Goal: Complete application form: Complete application form

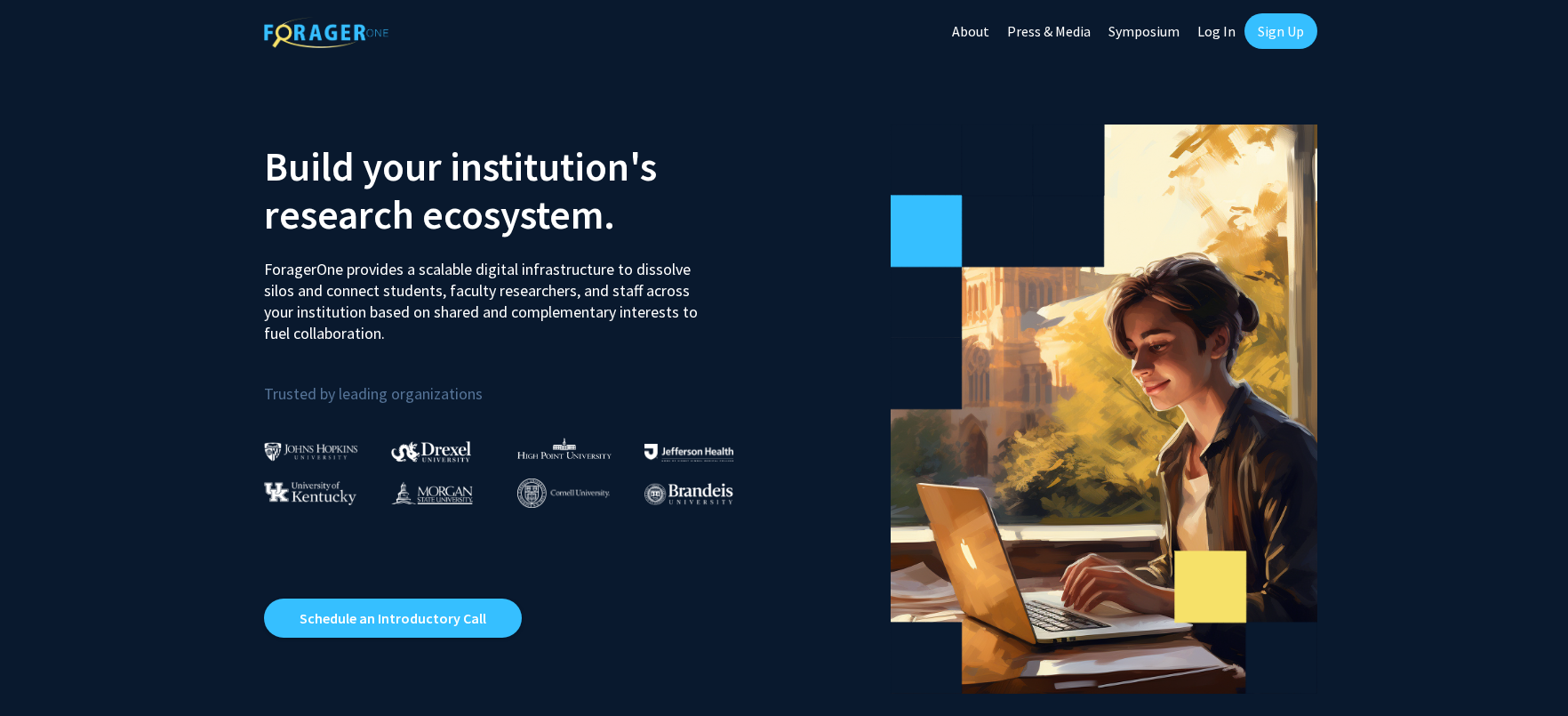
click at [1214, 26] on link "Log In" at bounding box center [1217, 31] width 56 height 62
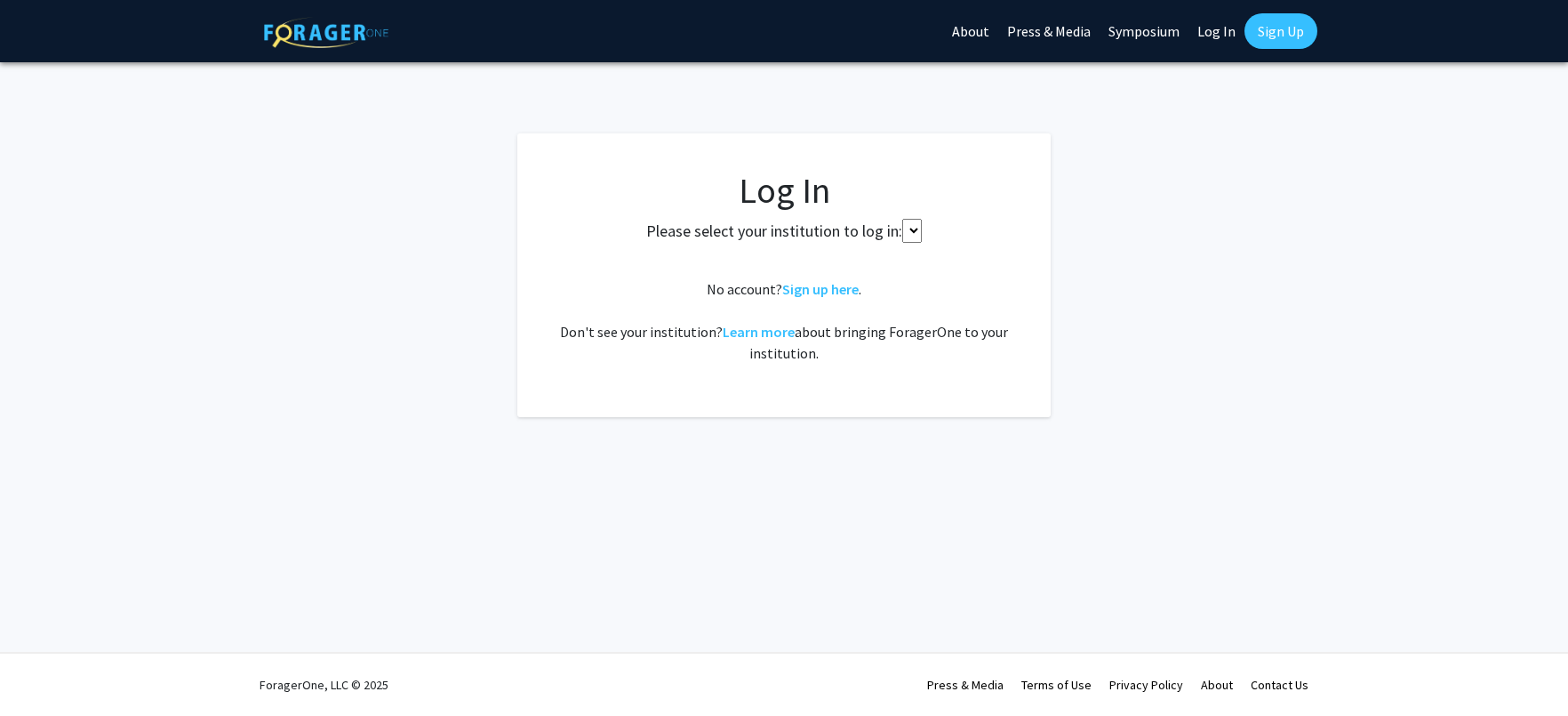
select select
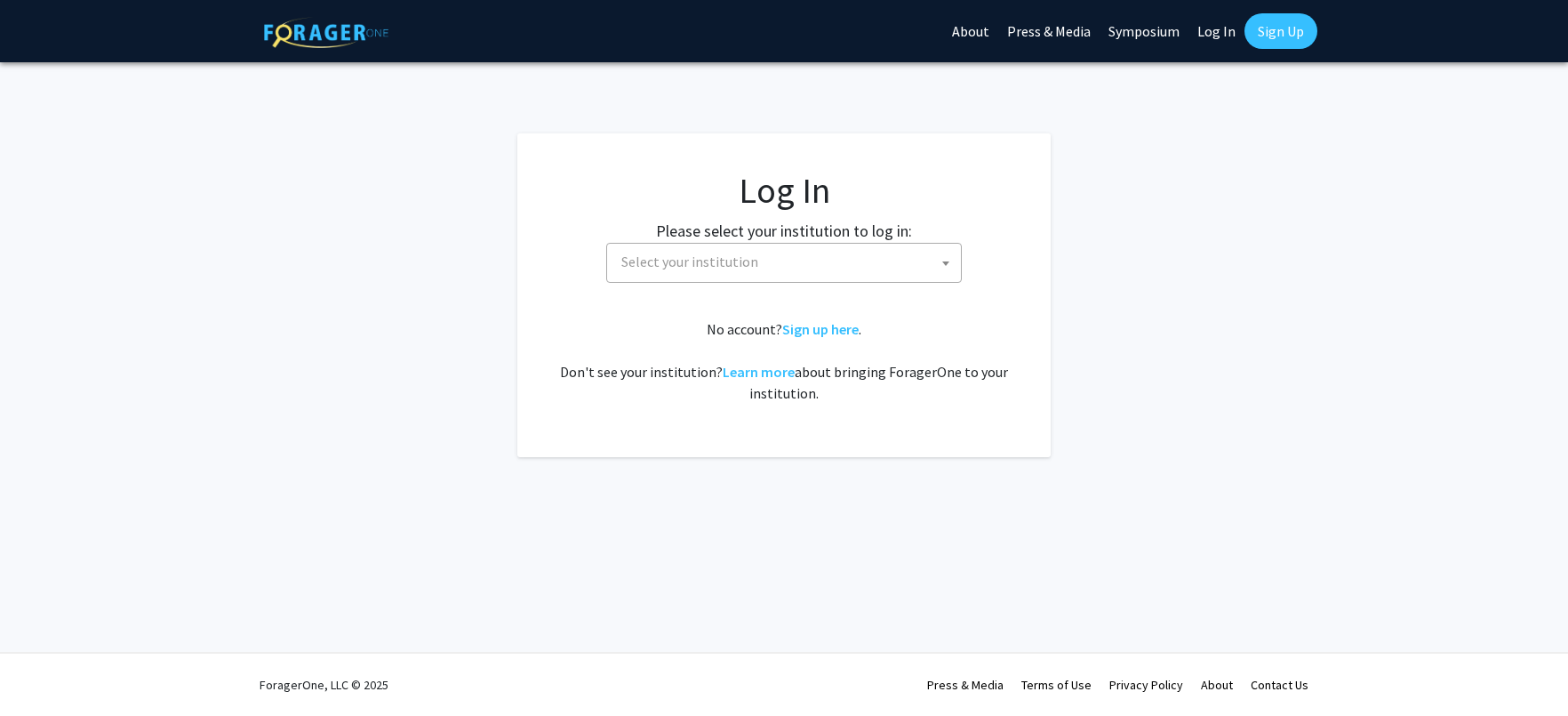
click at [796, 260] on span "Select your institution" at bounding box center [788, 261] width 346 height 36
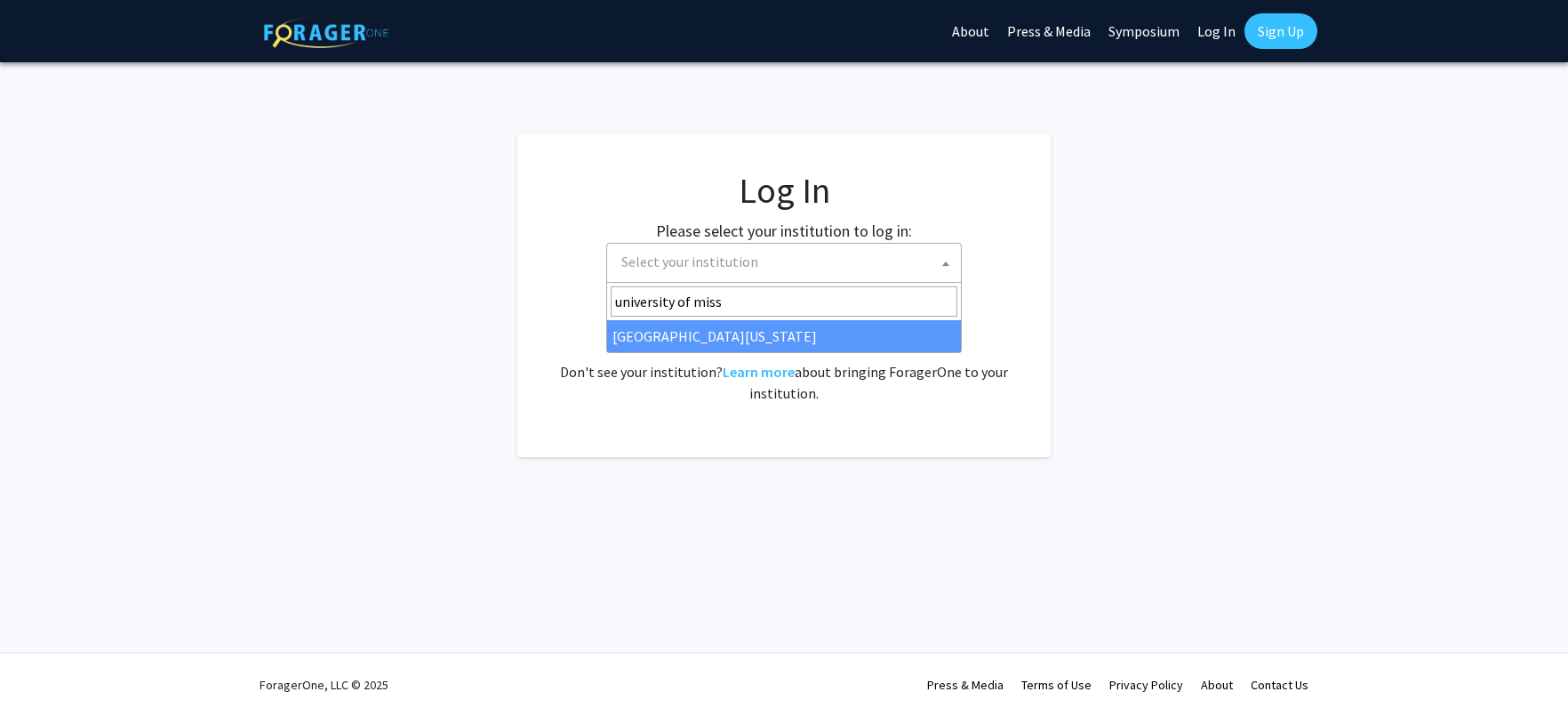
type input "university of miss"
select select "33"
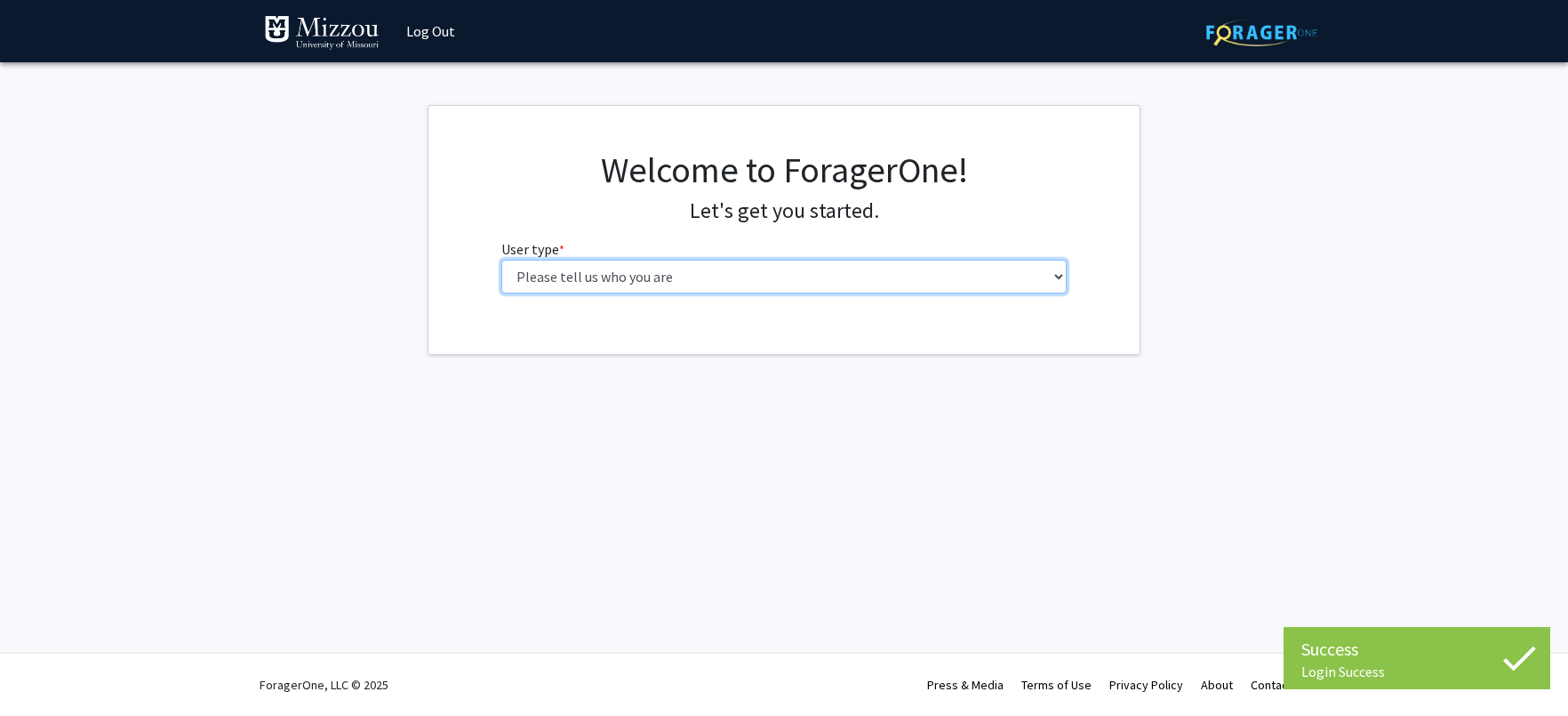
click at [963, 273] on select "Please tell us who you are Undergraduate Student Master's Student Doctoral Cand…" at bounding box center [784, 276] width 566 height 34
select select "5: faculty"
click at [501, 260] on select "Please tell us who you are Undergraduate Student Master's Student Doctoral Cand…" at bounding box center [784, 276] width 566 height 34
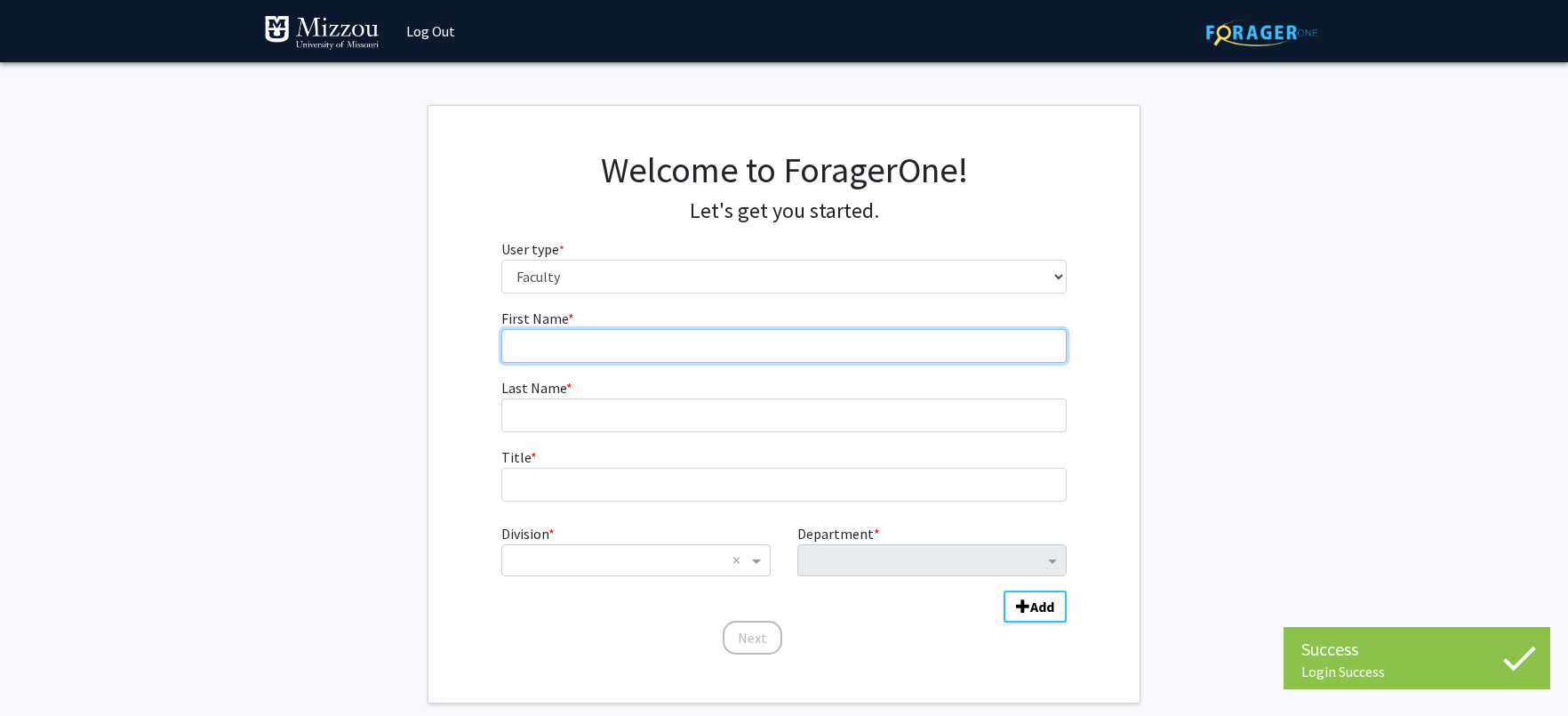
click at [821, 349] on input "First Name * required" at bounding box center [784, 345] width 566 height 34
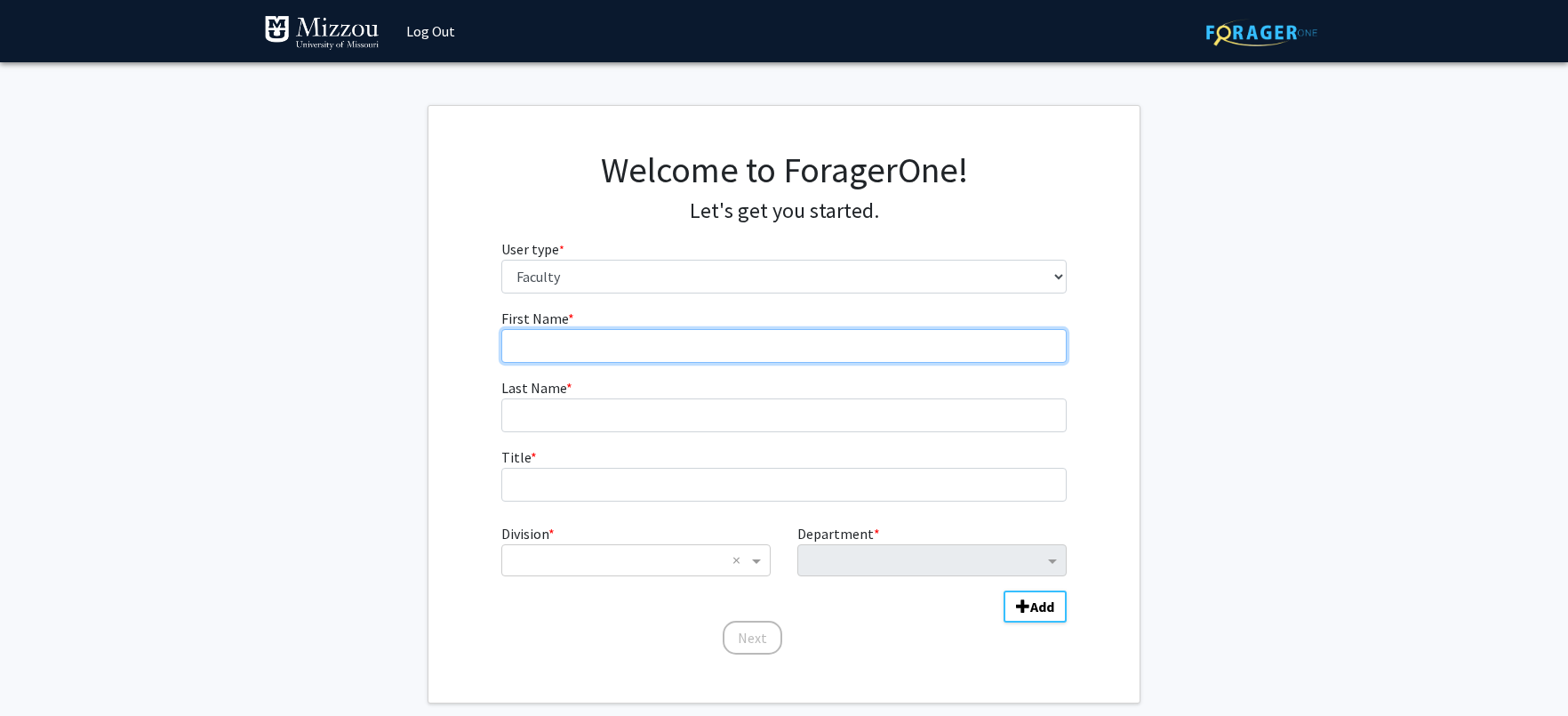
type input "Melissa"
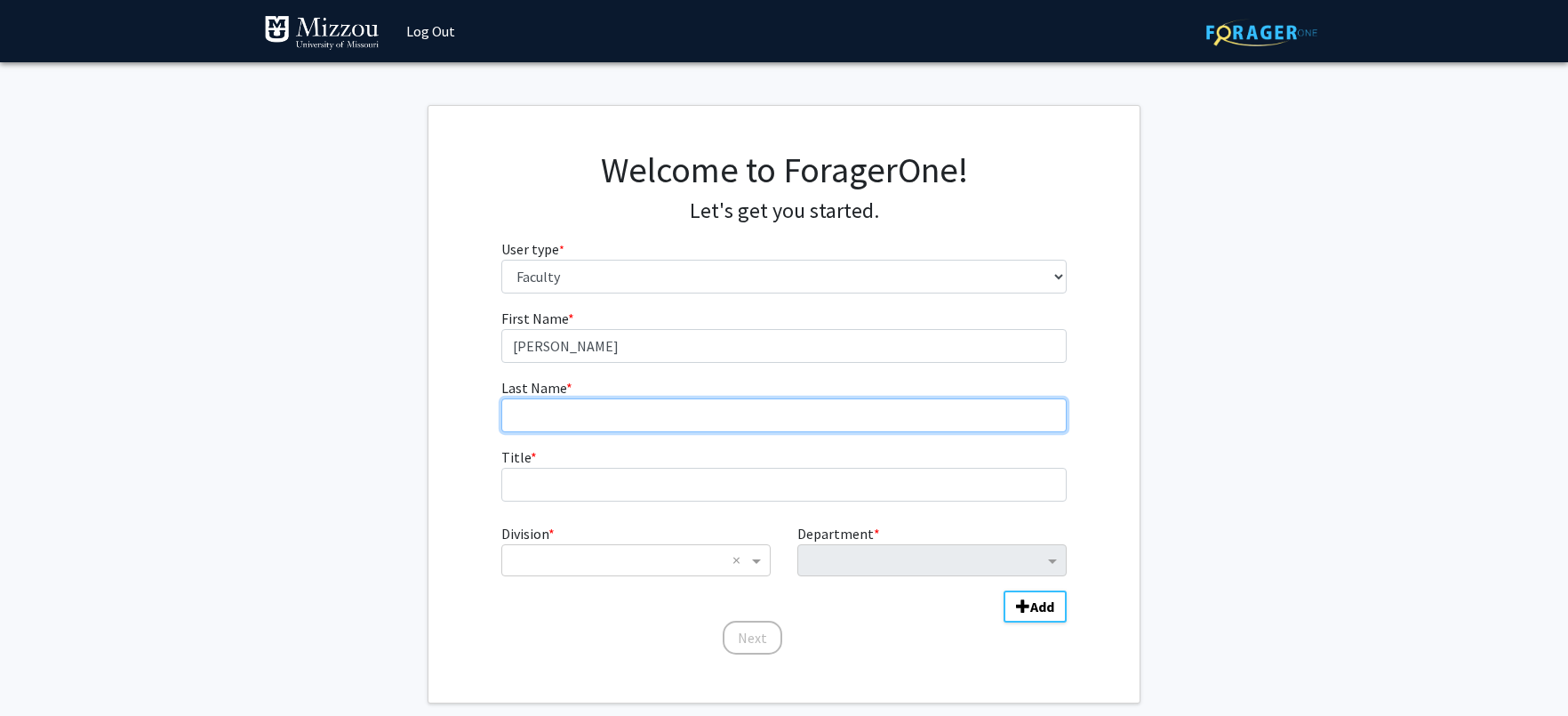
type input "Hauber-Özer"
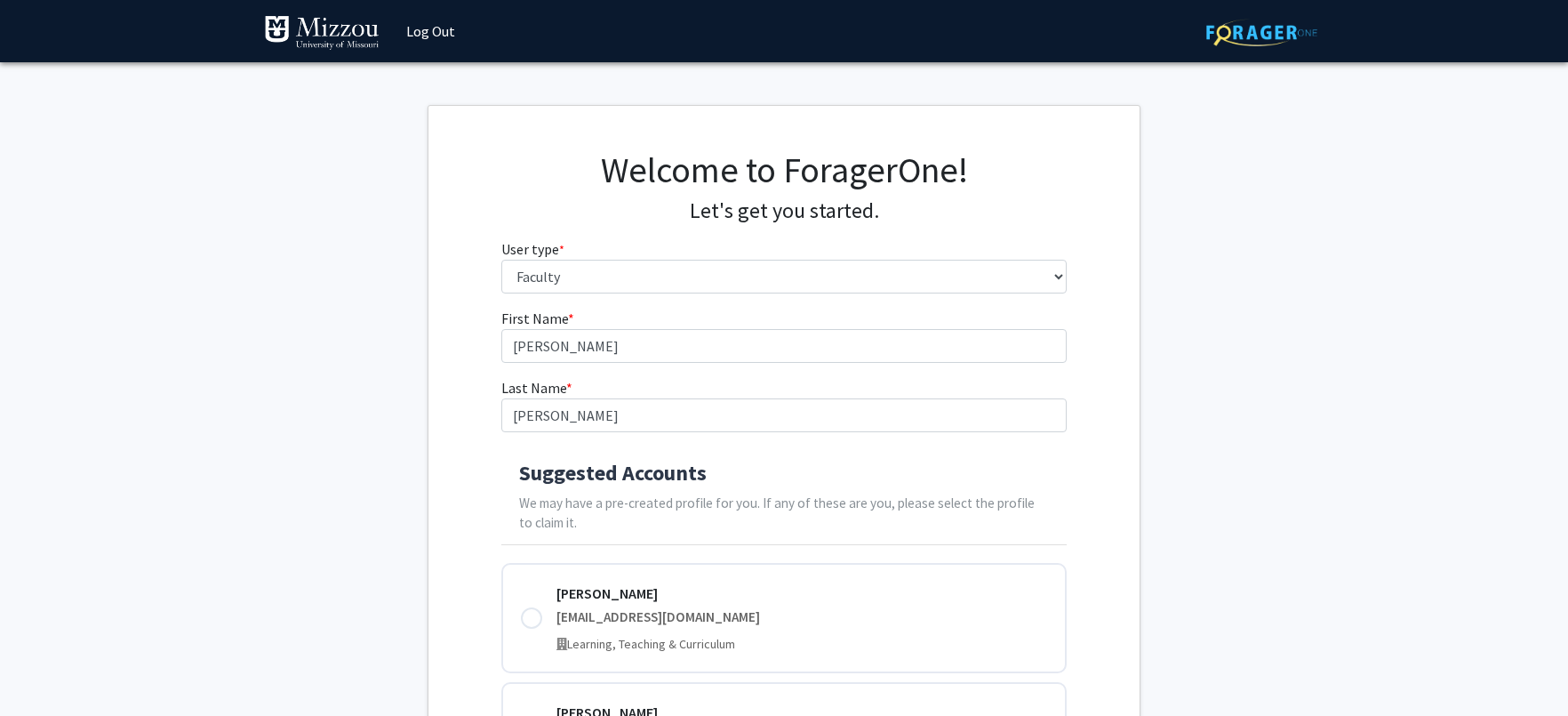
click at [760, 483] on h4 "Suggested Accounts" at bounding box center [785, 473] width 531 height 26
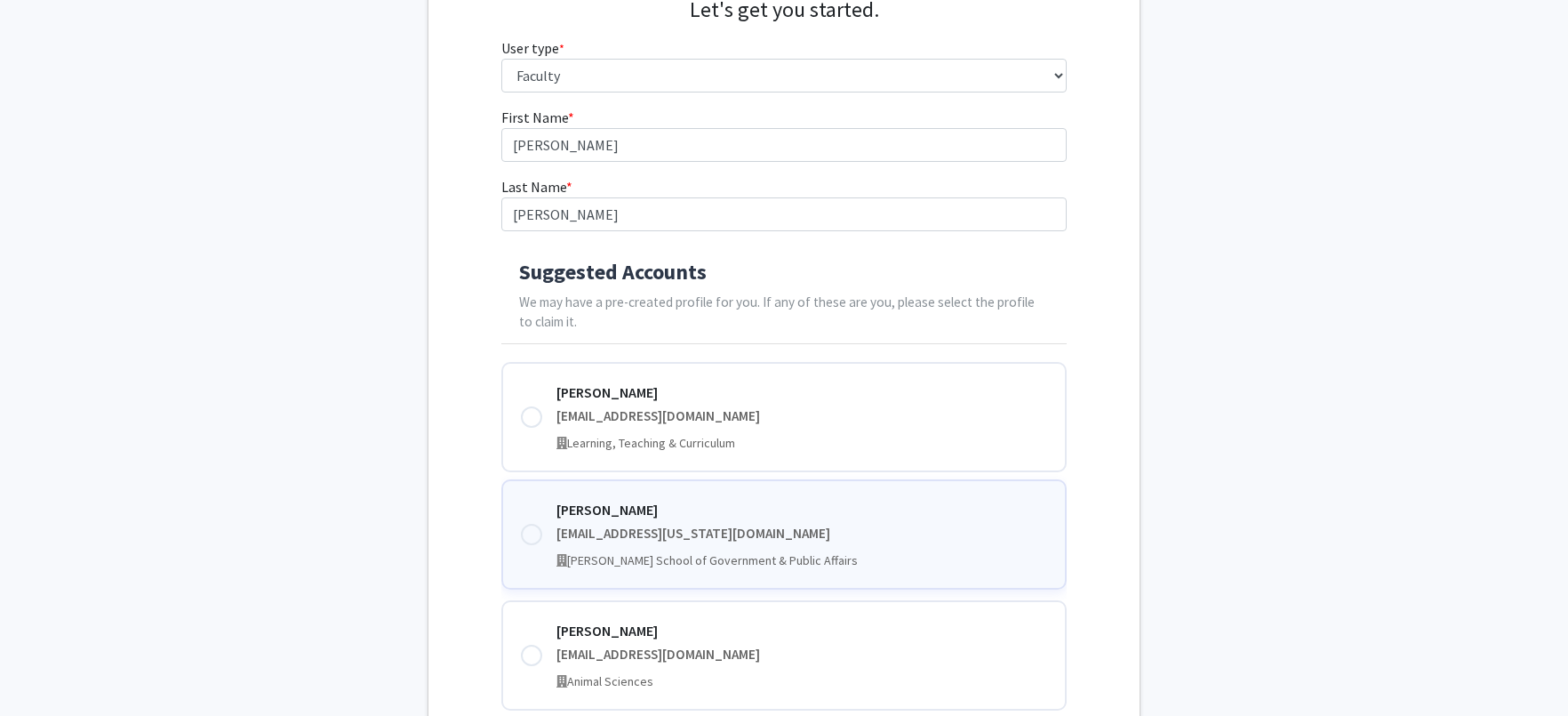
scroll to position [216, 0]
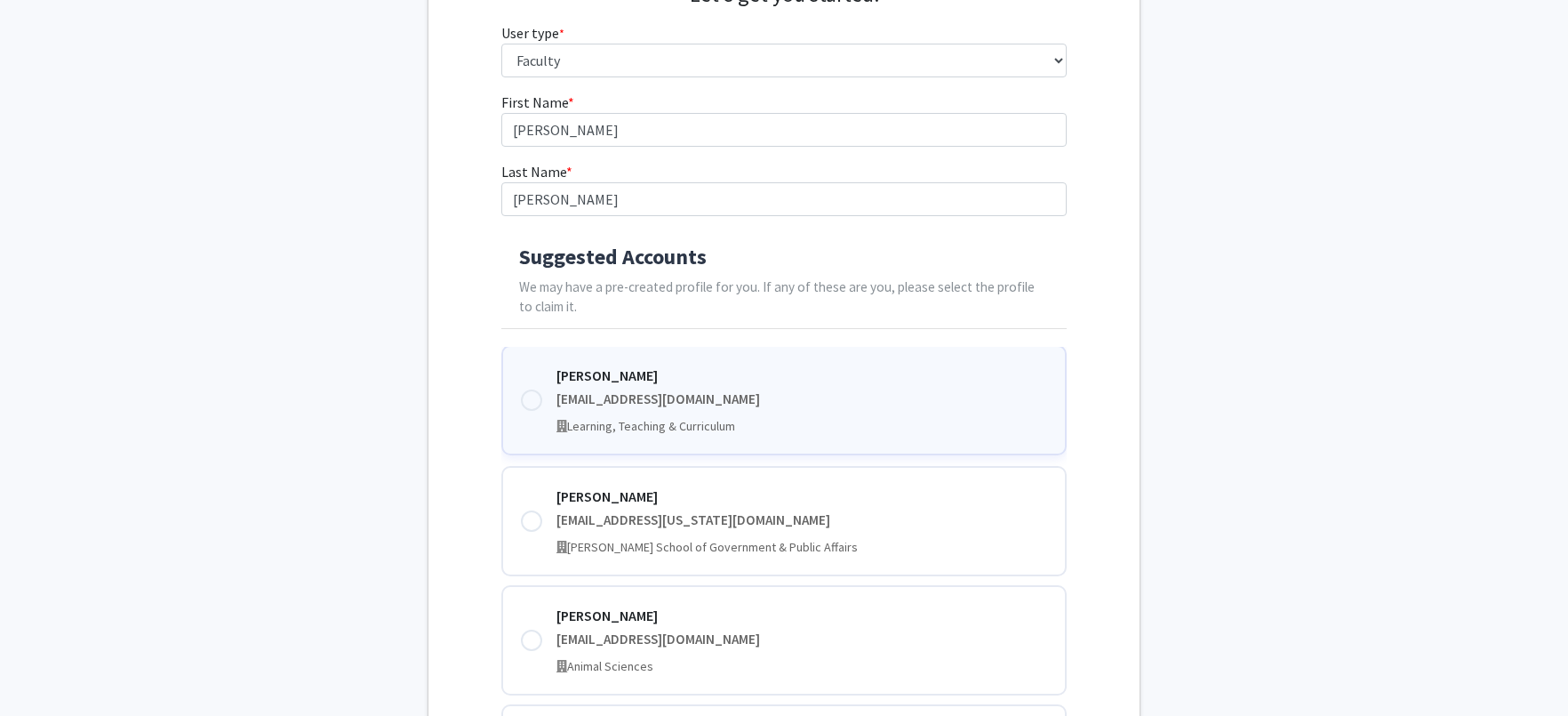
click at [528, 394] on div at bounding box center [532, 400] width 21 height 21
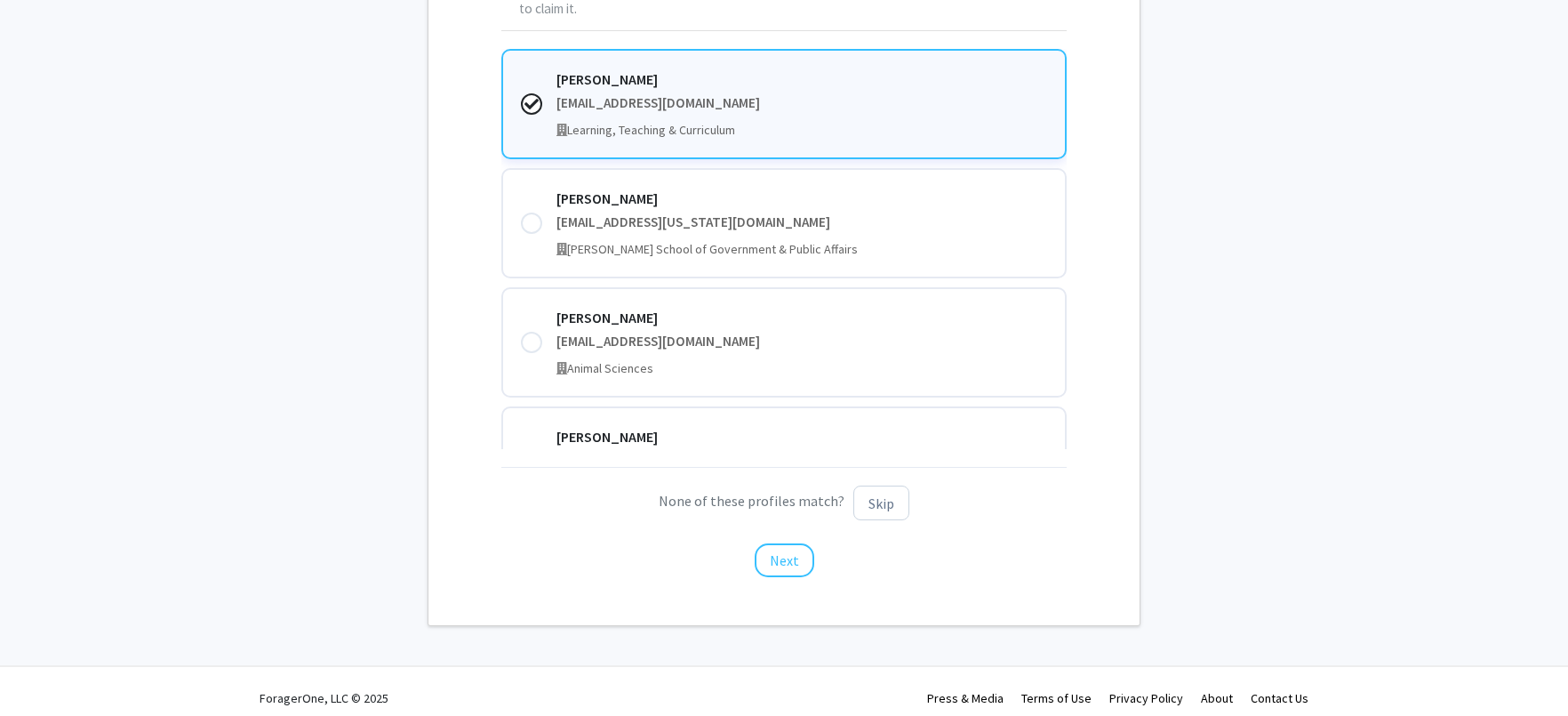
scroll to position [527, 0]
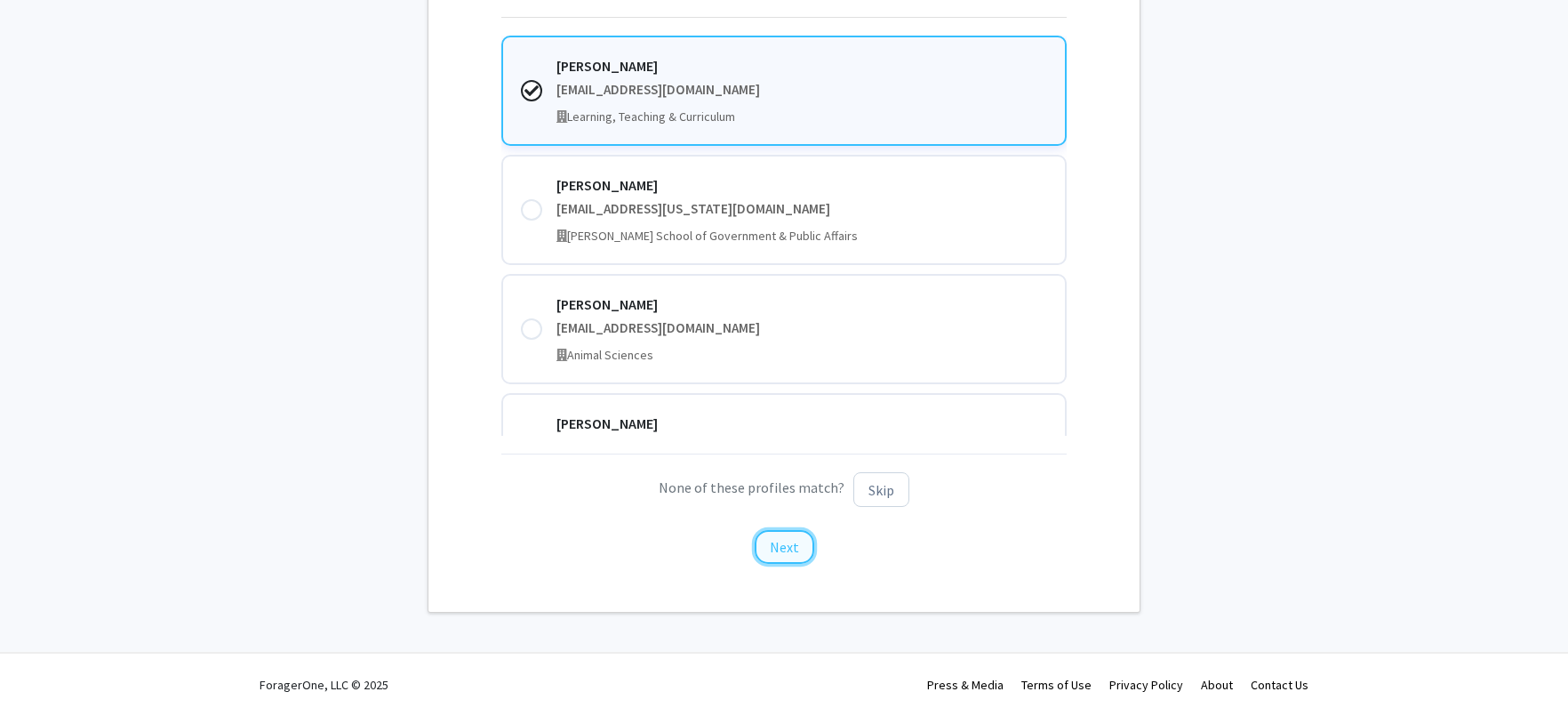
click at [782, 548] on button "Next" at bounding box center [784, 547] width 59 height 34
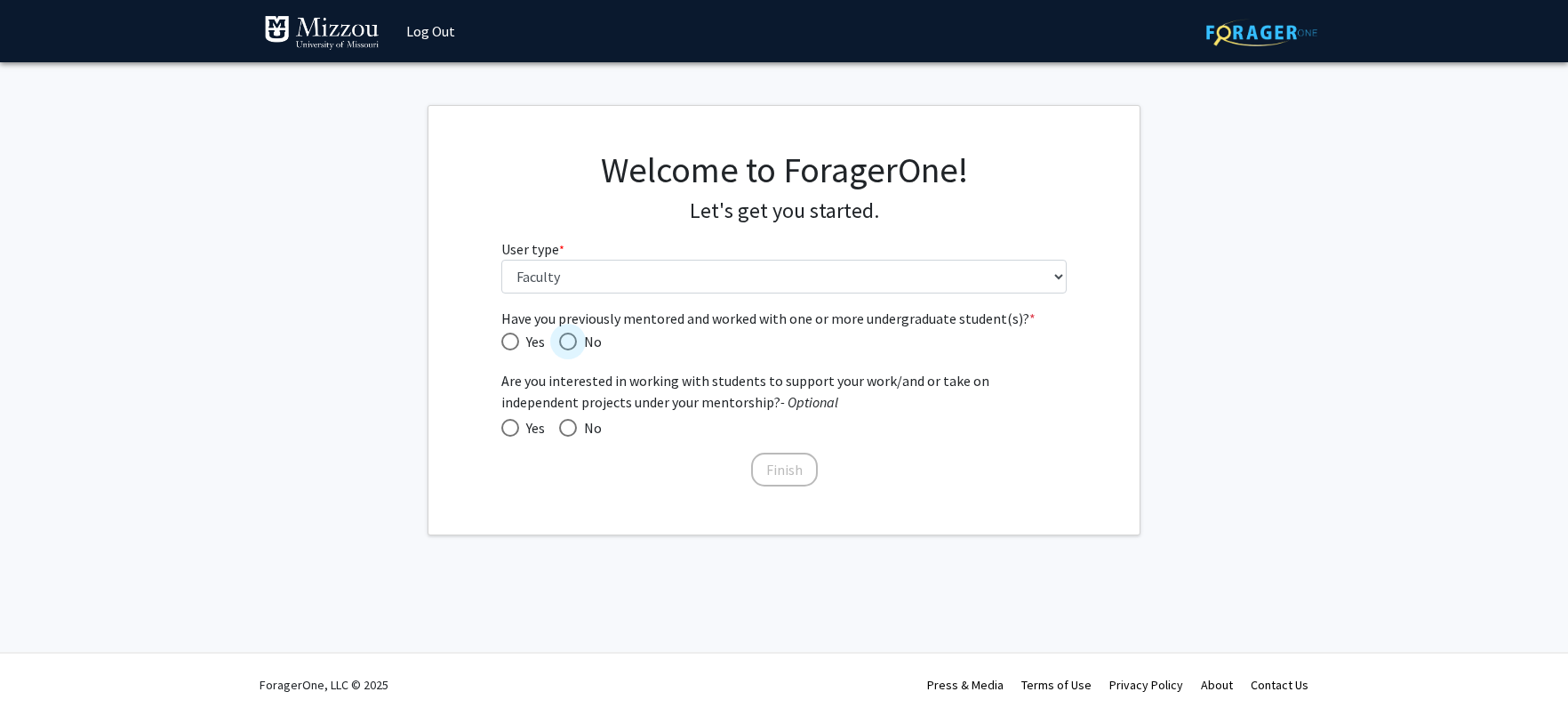
click at [574, 338] on span "Have you previously mentored and worked with one or more undergraduate student(…" at bounding box center [568, 341] width 18 height 18
click at [574, 338] on input "No" at bounding box center [568, 341] width 18 height 18
radio input "true"
click at [501, 422] on span at bounding box center [510, 427] width 18 height 18
click at [501, 422] on input "Yes" at bounding box center [510, 427] width 18 height 18
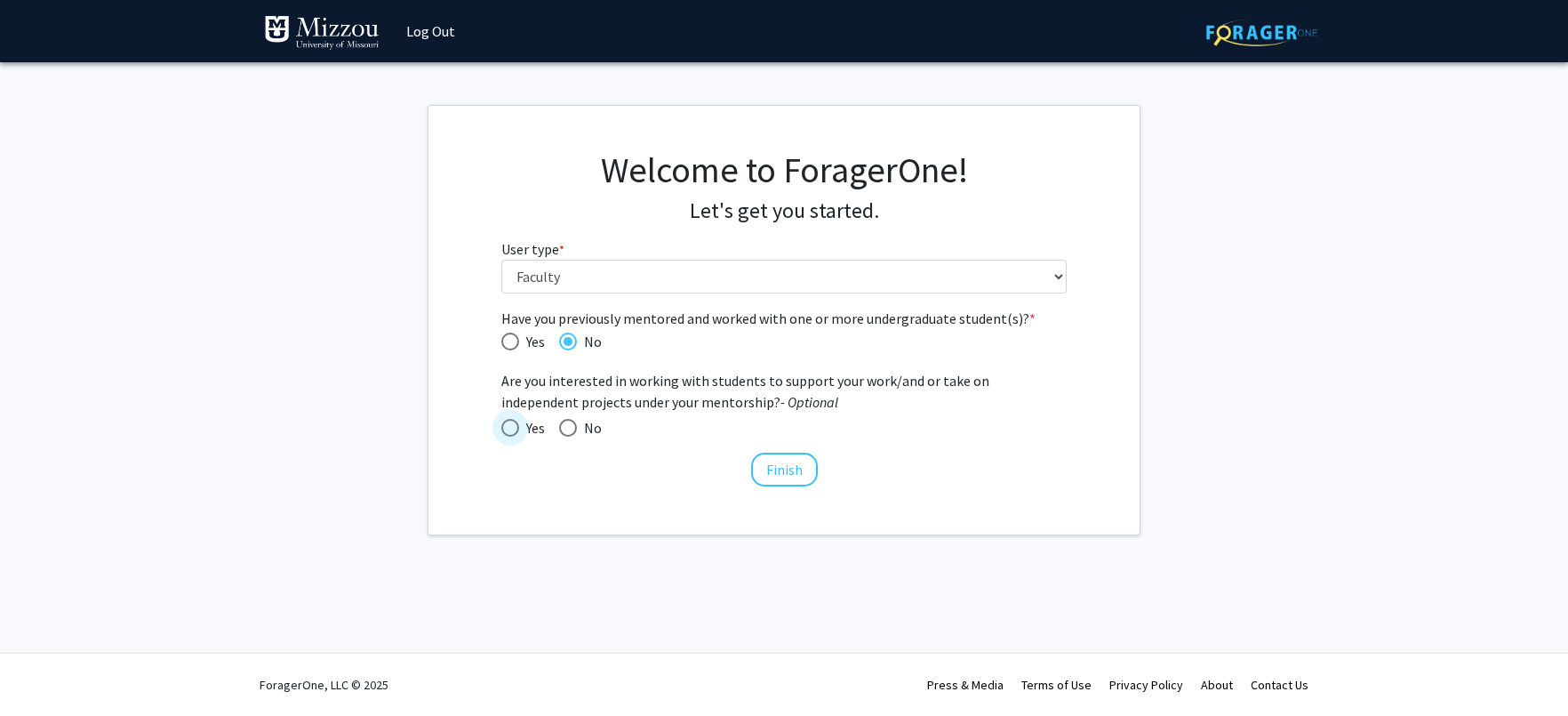
radio input "true"
click at [786, 473] on button "Finish" at bounding box center [784, 469] width 67 height 34
